Goal: Task Accomplishment & Management: Manage account settings

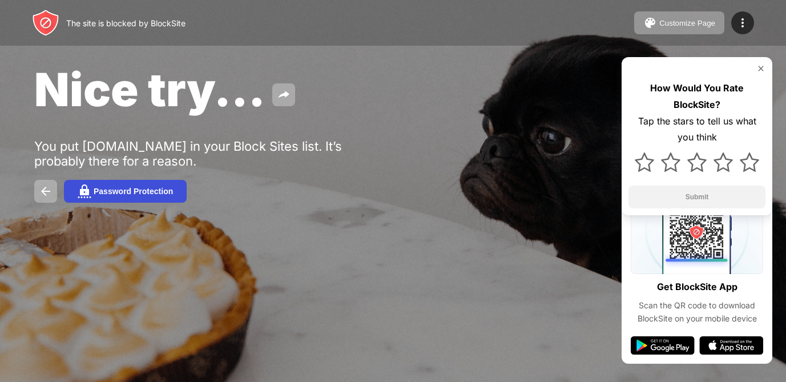
click at [107, 196] on div "Password Protection" at bounding box center [133, 191] width 79 height 9
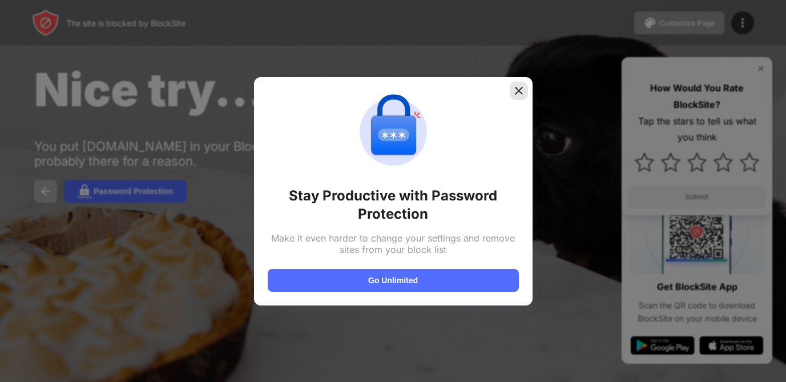
click at [516, 86] on img at bounding box center [518, 90] width 11 height 11
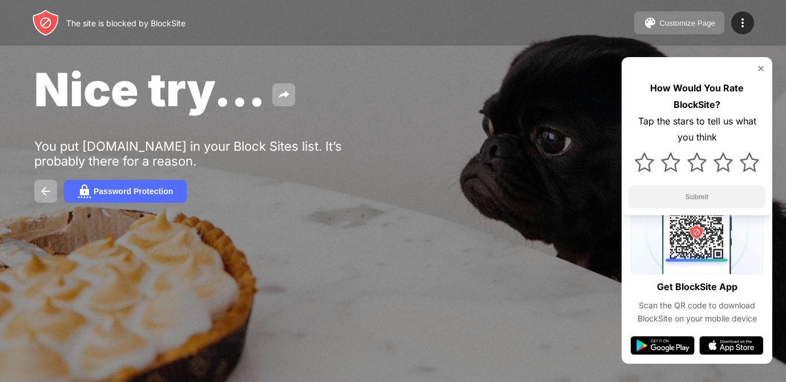
click at [670, 27] on button "Customize Page" at bounding box center [679, 22] width 90 height 23
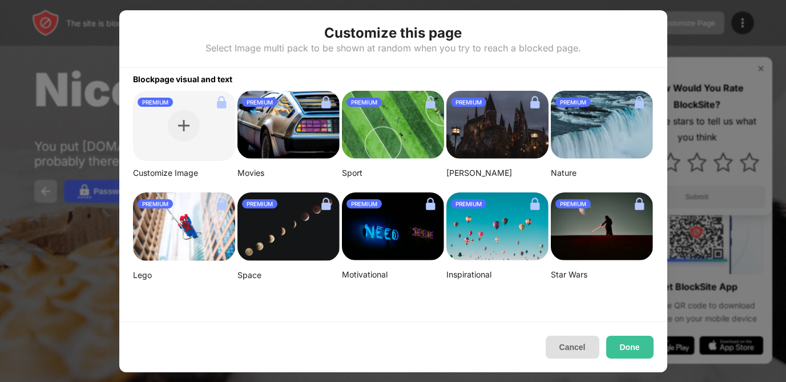
click at [581, 336] on button "Cancel" at bounding box center [573, 347] width 54 height 23
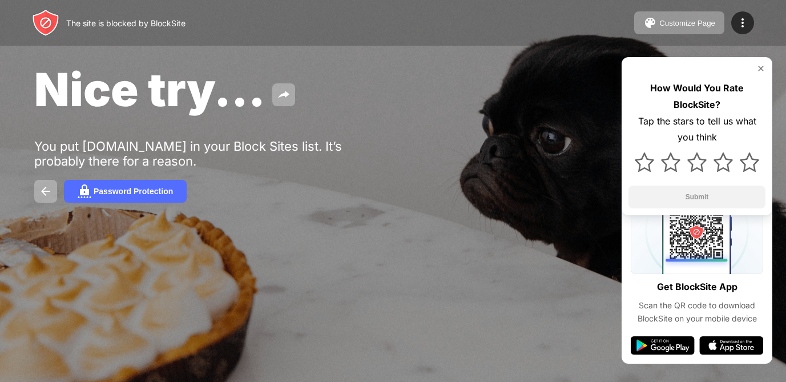
click at [749, 32] on div "Customize Page Edit Block List Redirect Customize Block Page Upgrade Password P…" at bounding box center [694, 22] width 120 height 23
click at [746, 26] on img at bounding box center [743, 23] width 14 height 14
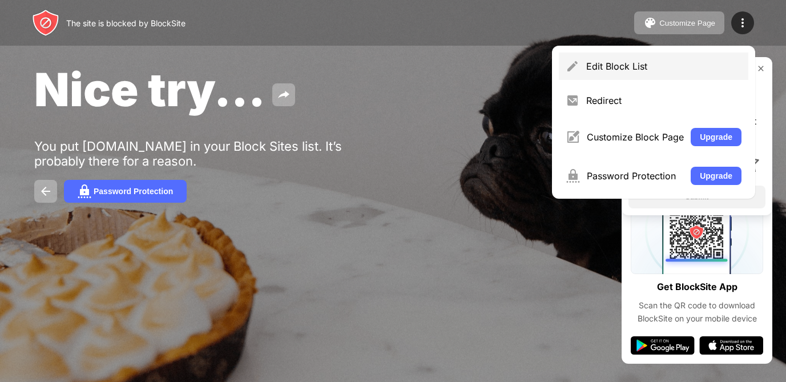
click at [648, 65] on div "Edit Block List" at bounding box center [663, 66] width 155 height 11
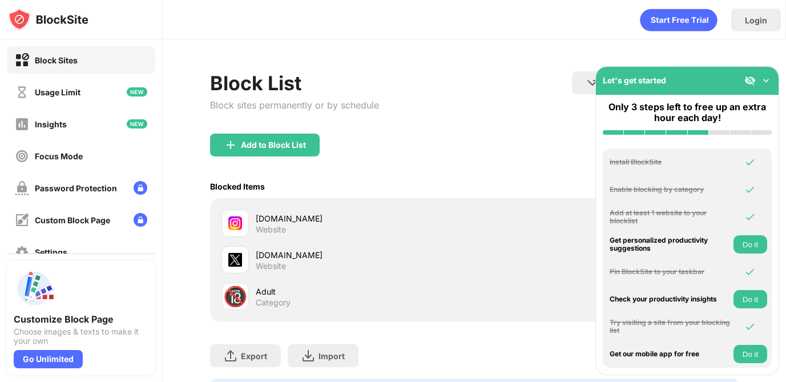
click at [267, 260] on div "[DOMAIN_NAME]" at bounding box center [365, 255] width 219 height 12
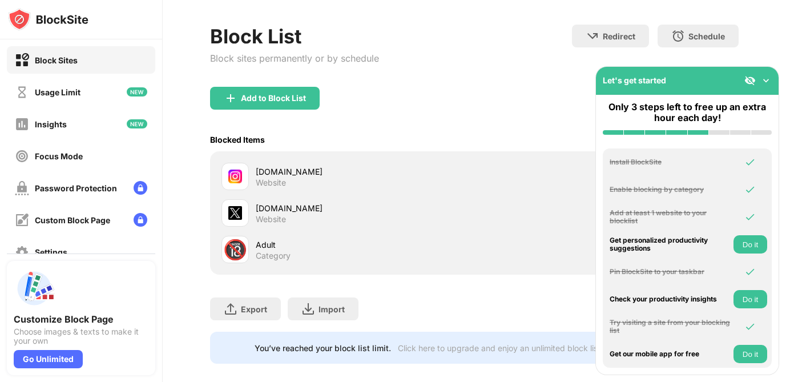
scroll to position [60, 0]
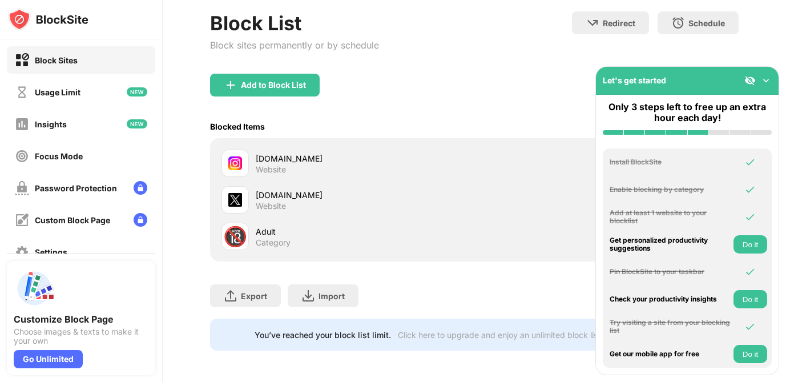
click at [761, 89] on div "Let's get started" at bounding box center [687, 81] width 183 height 28
click at [766, 82] on img at bounding box center [766, 80] width 11 height 11
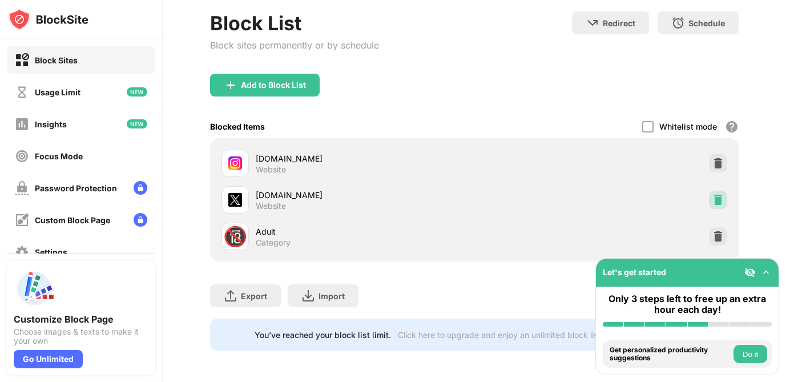
click at [715, 206] on div at bounding box center [718, 200] width 18 height 18
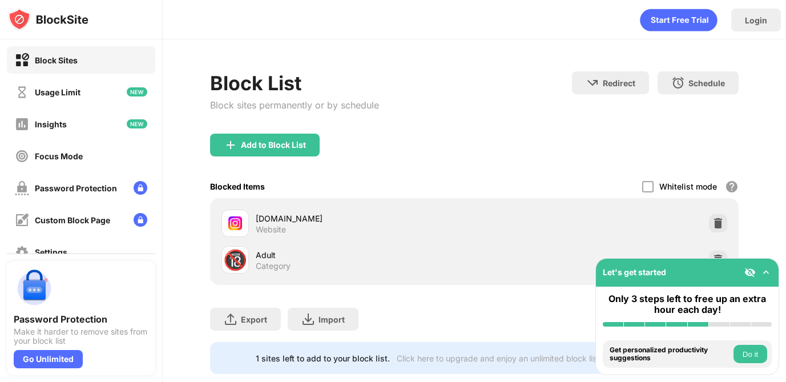
scroll to position [23, 0]
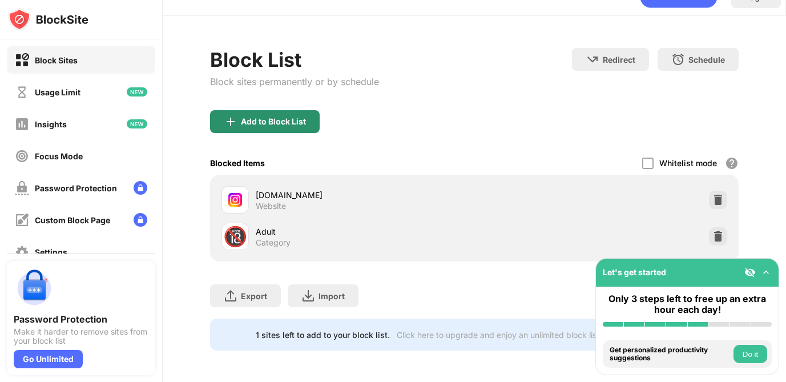
click at [275, 115] on div "Add to Block List" at bounding box center [265, 121] width 110 height 23
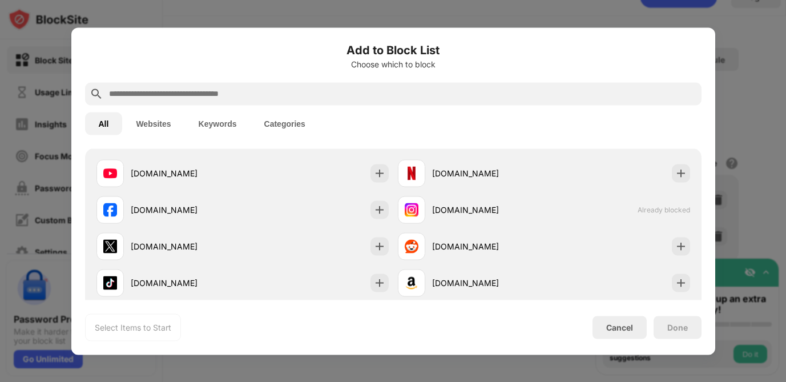
scroll to position [199, 0]
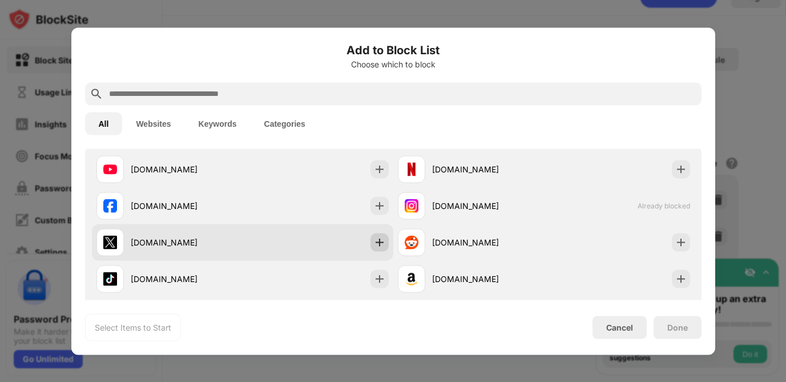
click at [380, 241] on img at bounding box center [379, 241] width 11 height 11
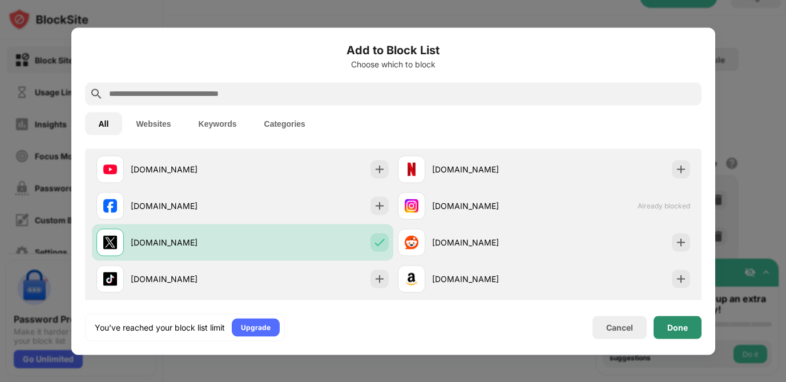
click at [674, 327] on div "Done" at bounding box center [678, 327] width 21 height 9
